Goal: Answer question/provide support

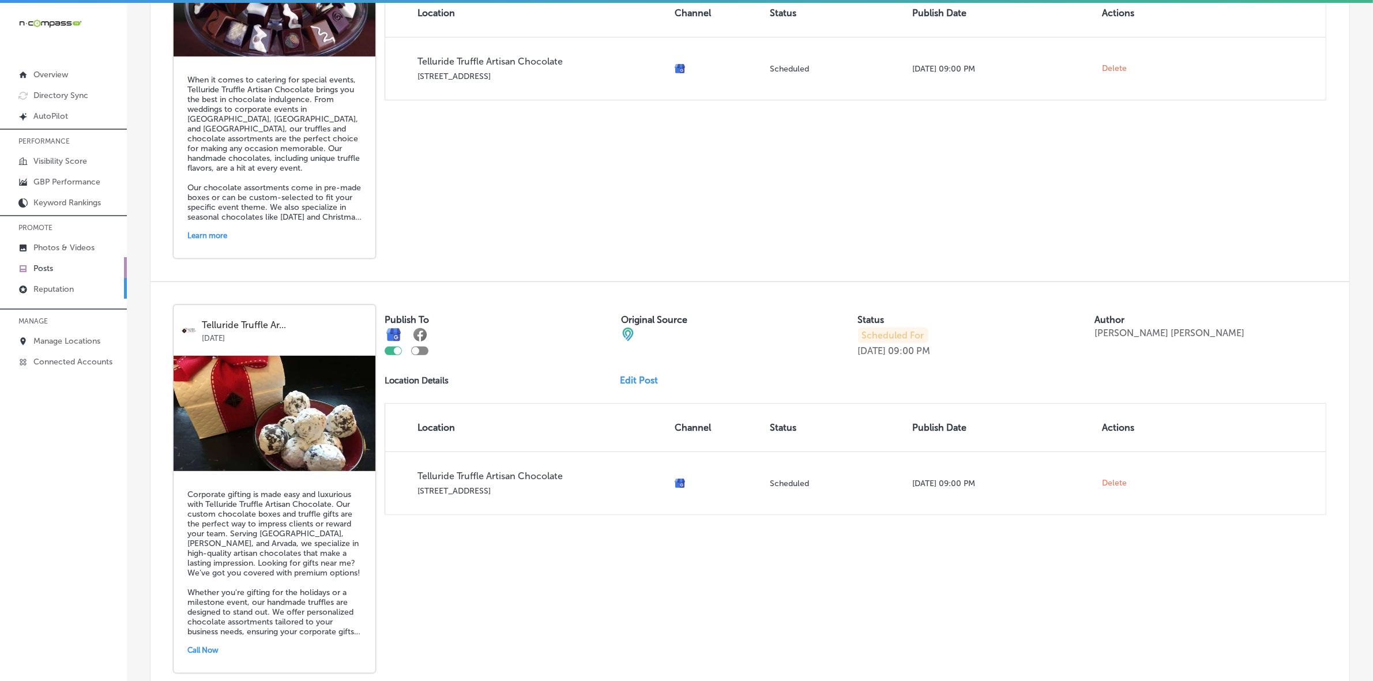
click at [62, 294] on p "Reputation" at bounding box center [53, 289] width 40 height 10
type textarea "x"
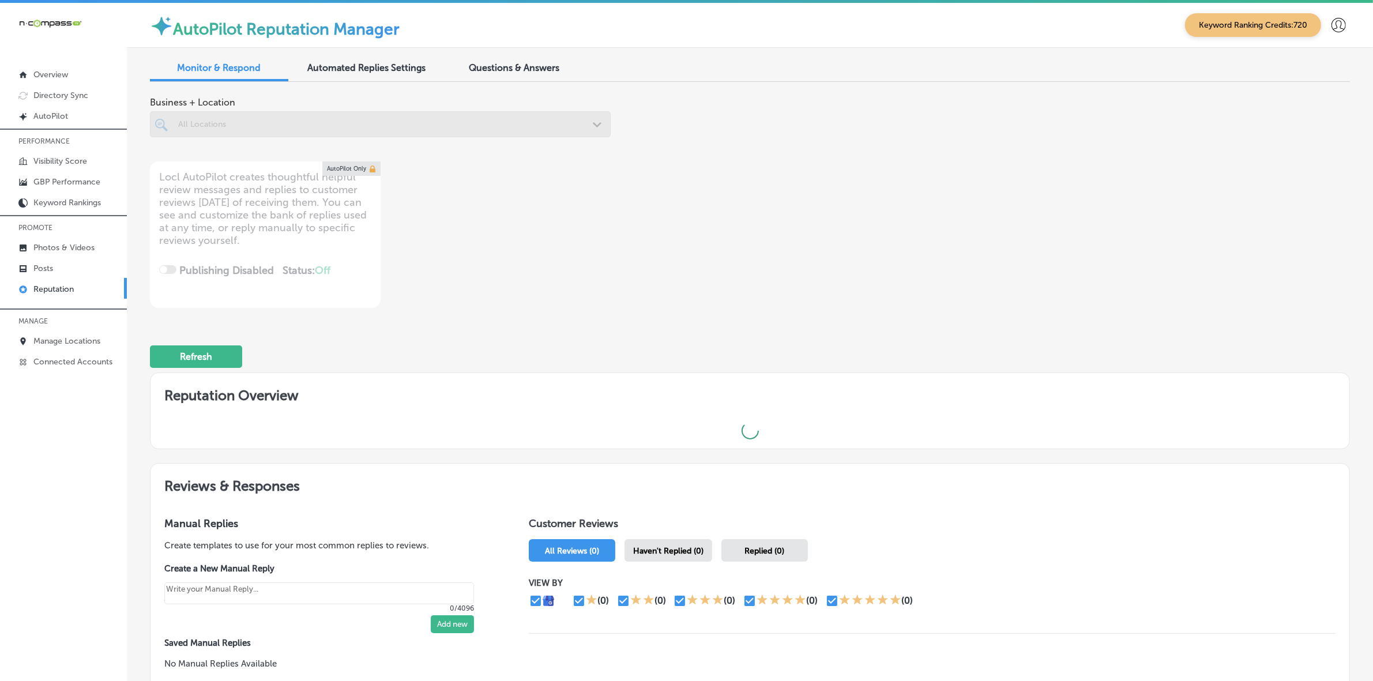
click at [503, 73] on span "Questions & Answers" at bounding box center [514, 67] width 91 height 11
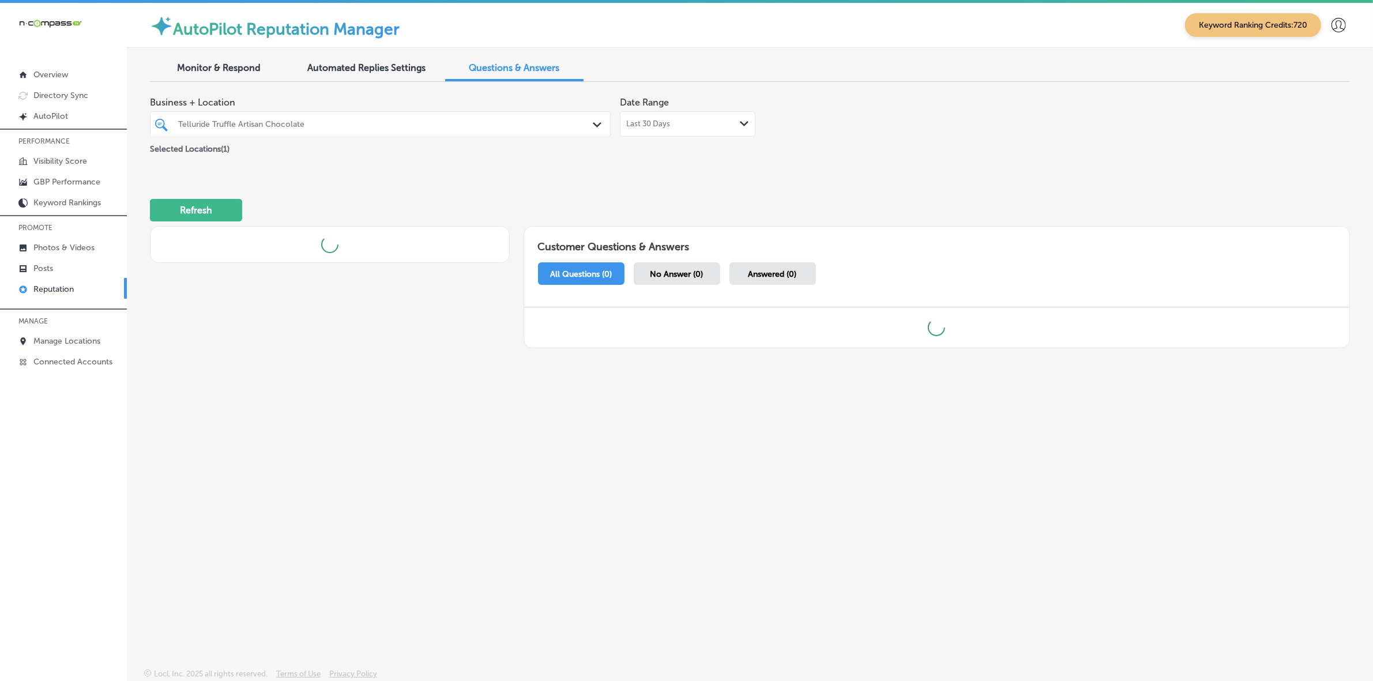
click at [389, 124] on div "Telluride Truffle Artisan Chocolate" at bounding box center [386, 124] width 416 height 10
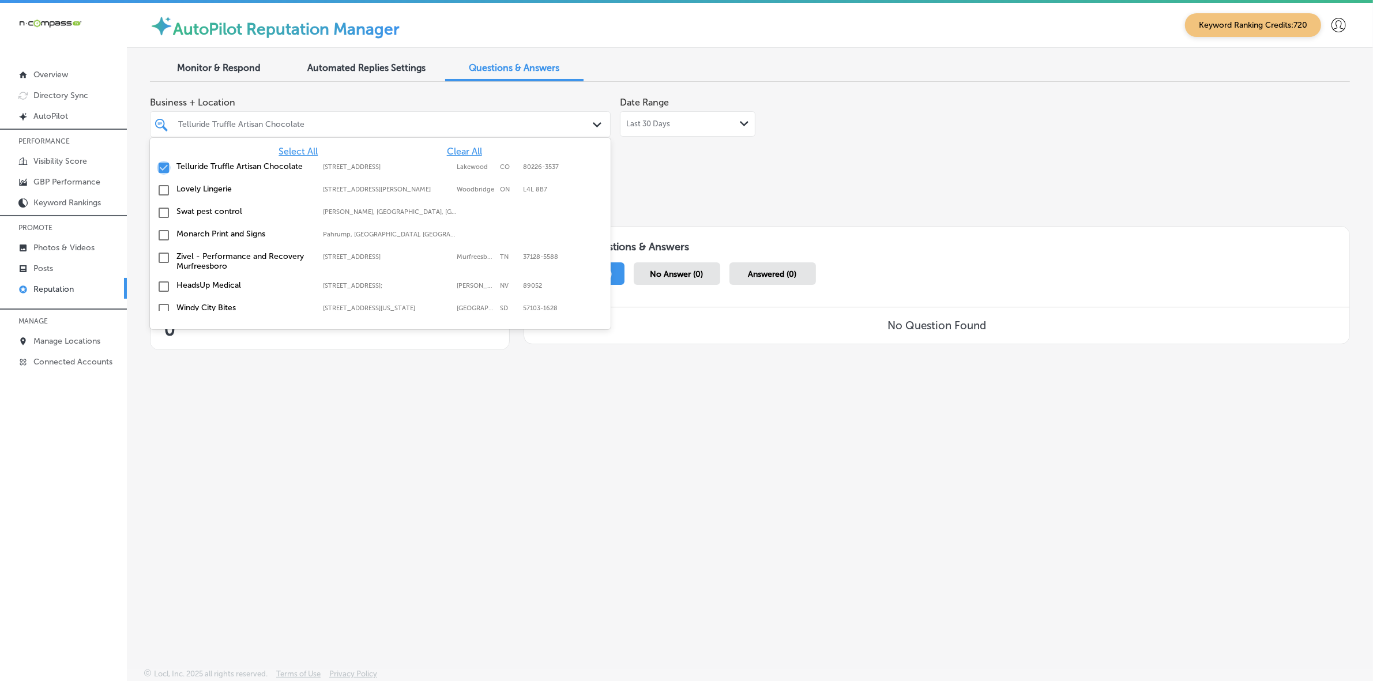
click at [165, 166] on input "checkbox" at bounding box center [164, 168] width 14 height 14
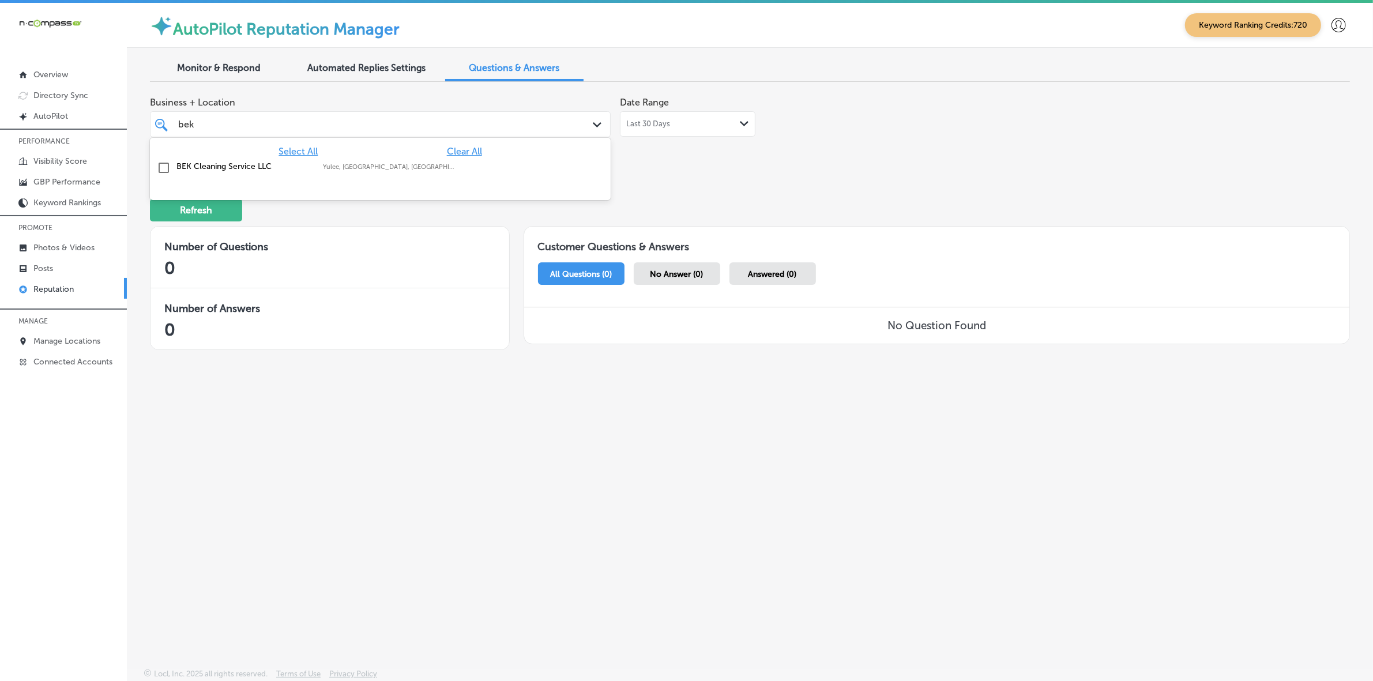
click at [165, 166] on input "checkbox" at bounding box center [164, 168] width 14 height 14
type input "bek"
click at [736, 153] on div "Business + Location option focused, 1 of 167. 2 results available for search te…" at bounding box center [510, 123] width 720 height 65
